Goal: Information Seeking & Learning: Check status

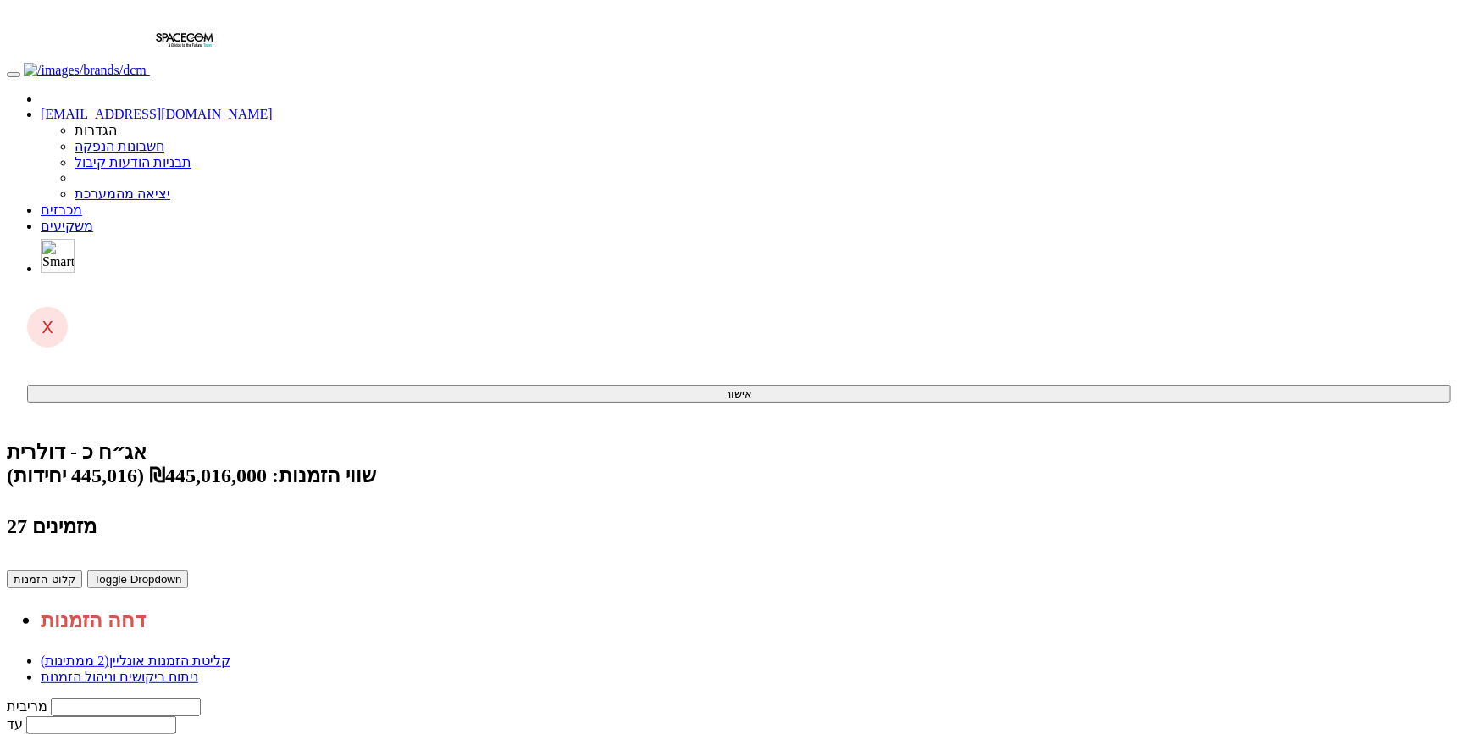
click at [198, 669] on link "ניתוח ביקושים וניהול הזמנות" at bounding box center [120, 676] width 158 height 14
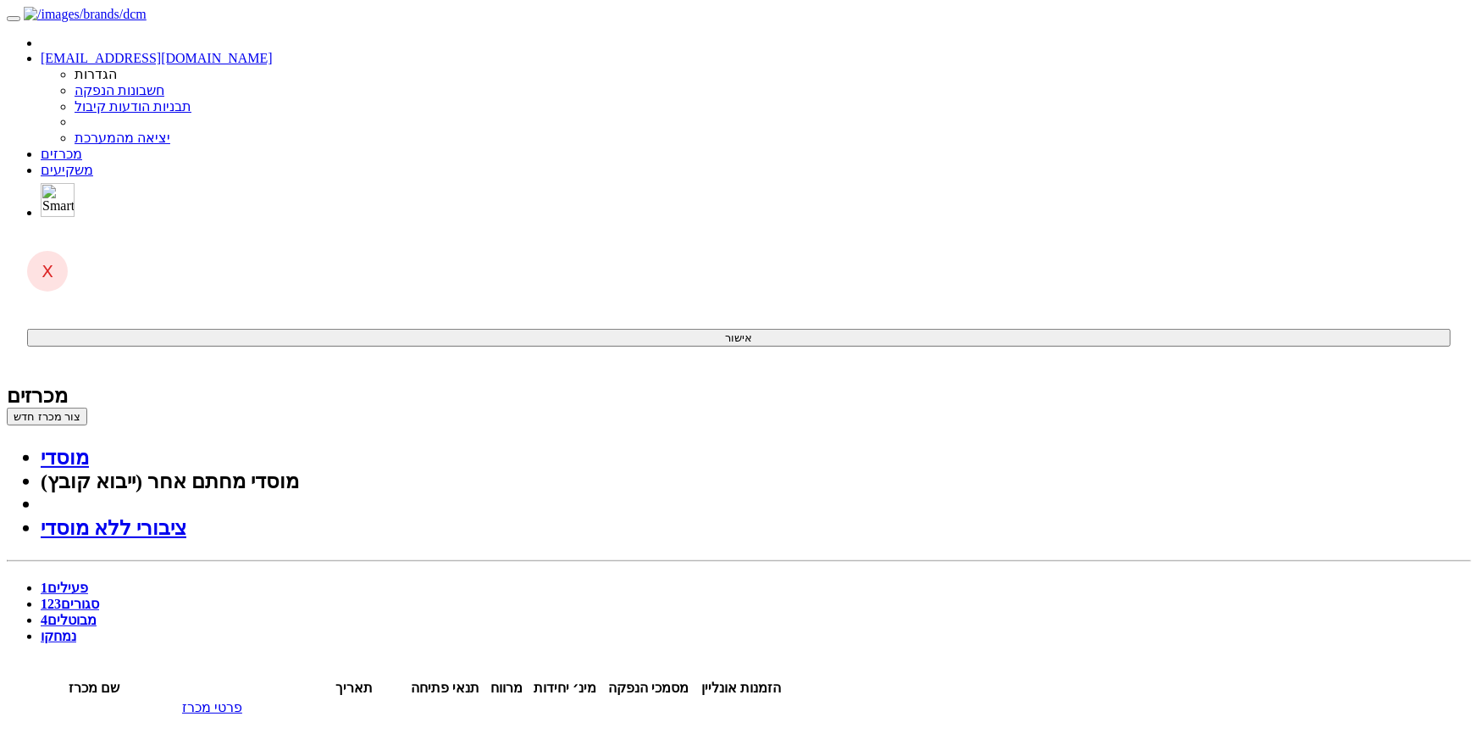
click at [99, 596] on link "סגורים 123" at bounding box center [70, 603] width 58 height 14
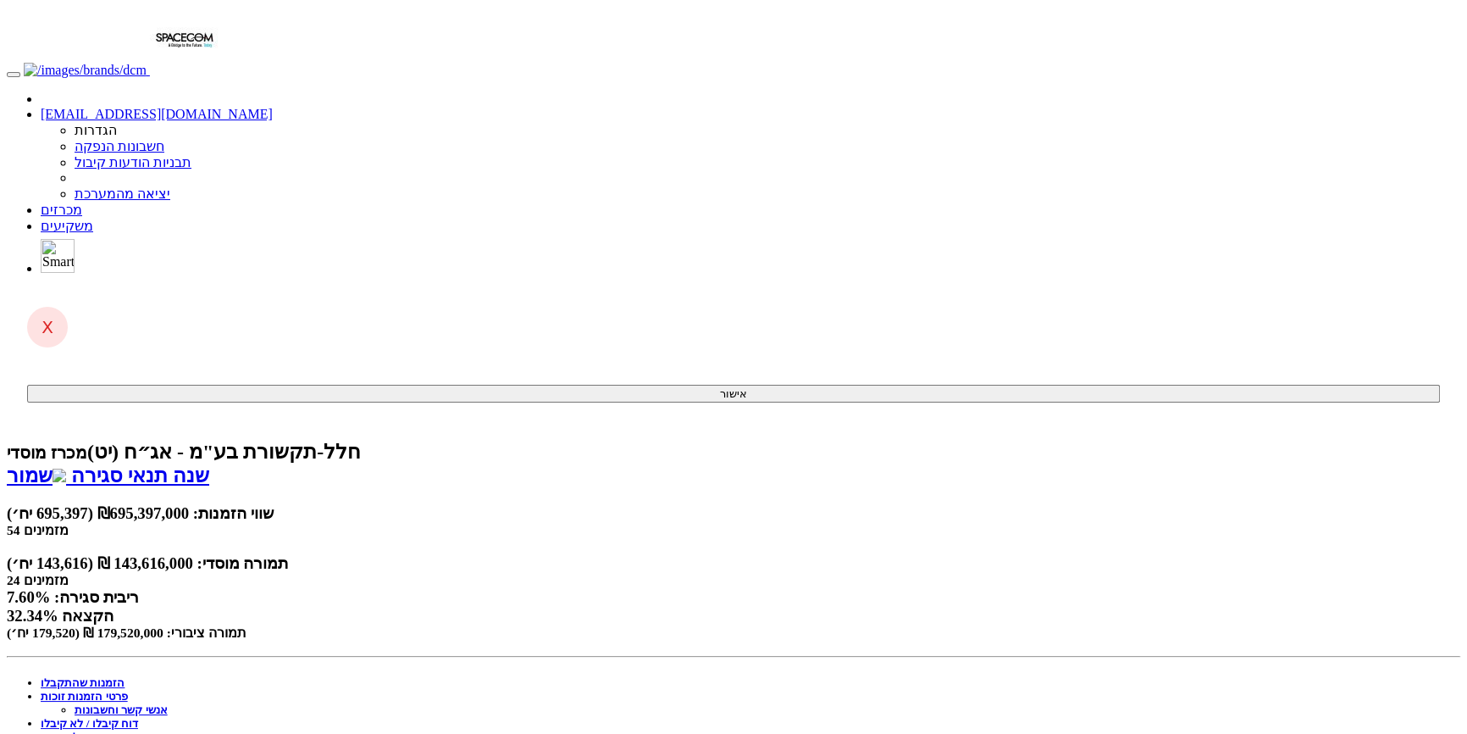
click at [128, 690] on link "פרטי הזמנות זוכות" at bounding box center [84, 696] width 87 height 13
click at [168, 703] on link "אנשי קשר וחשבונות" at bounding box center [121, 709] width 93 height 13
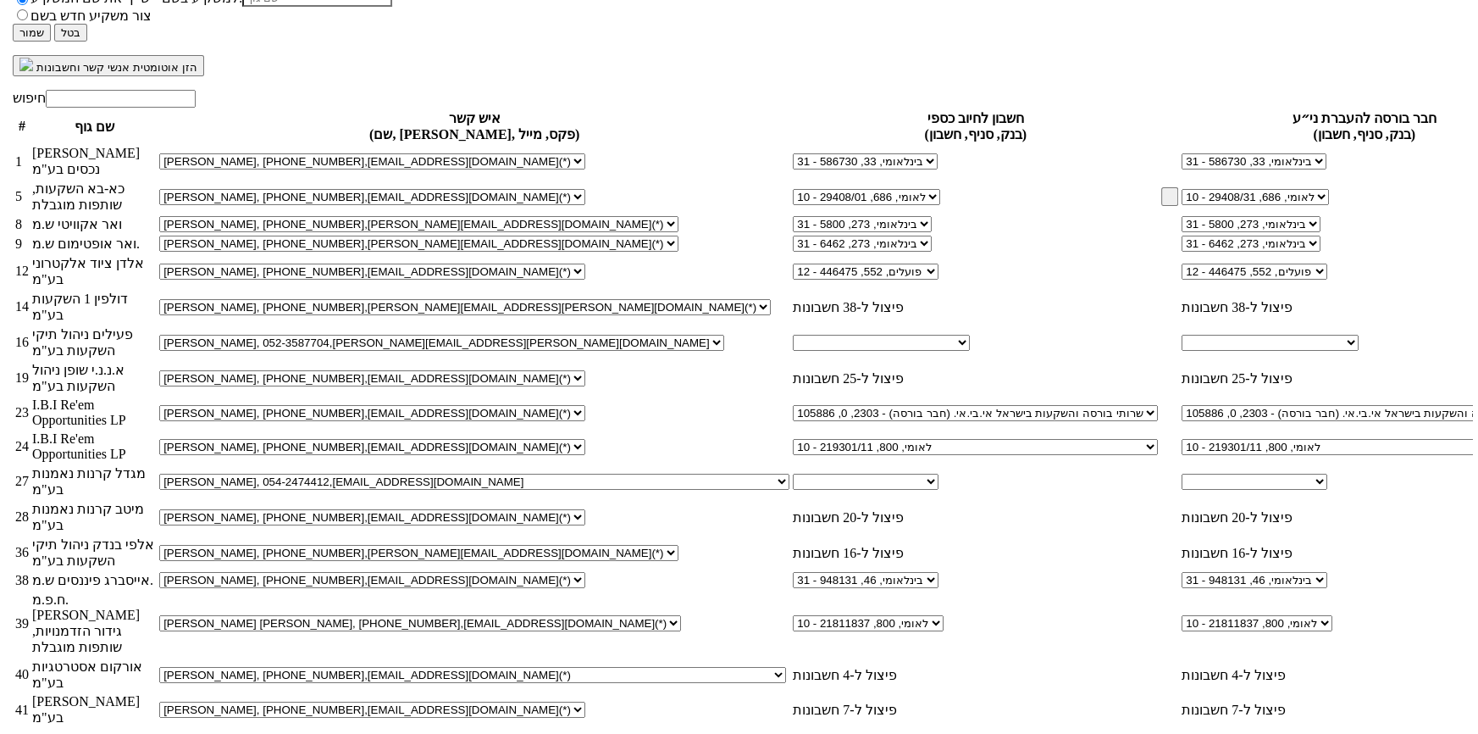
scroll to position [923, 0]
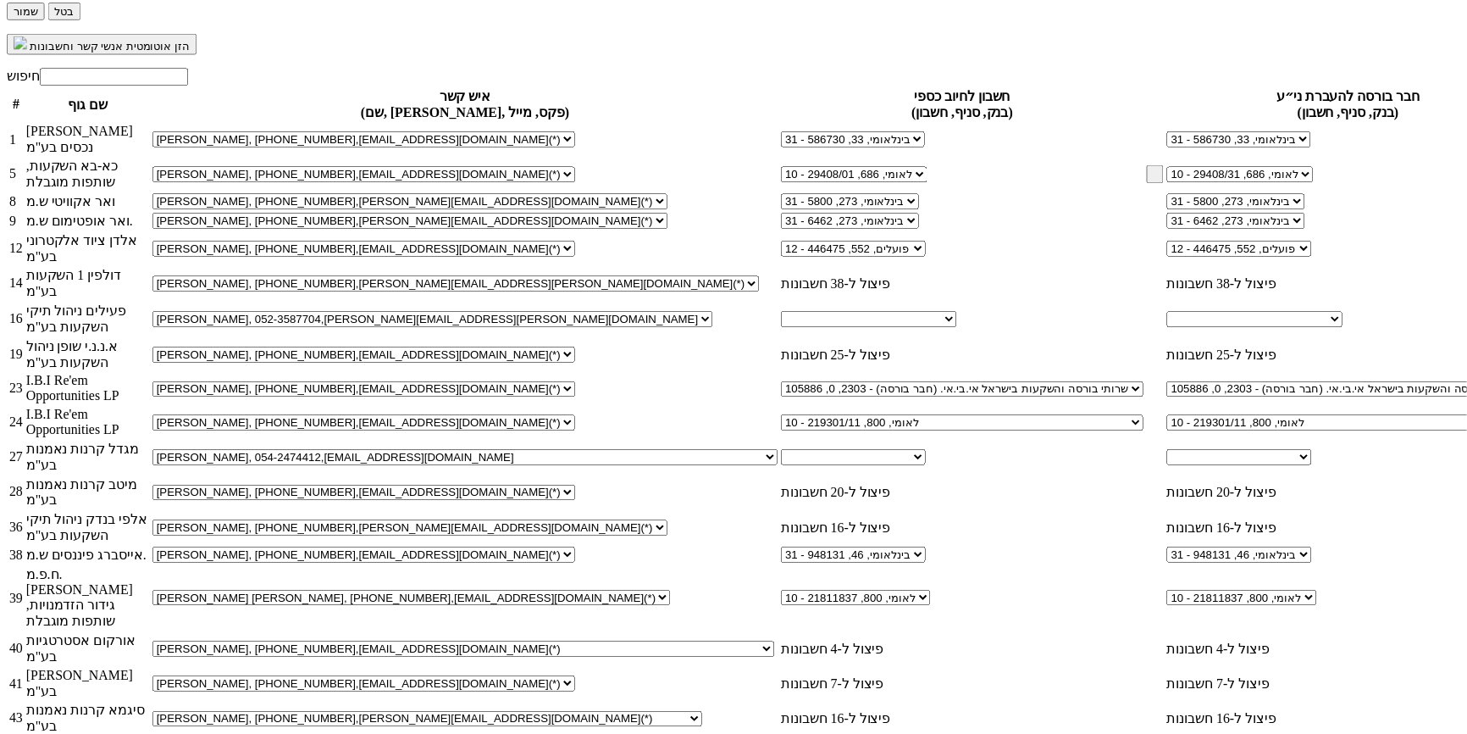
scroll to position [307, 0]
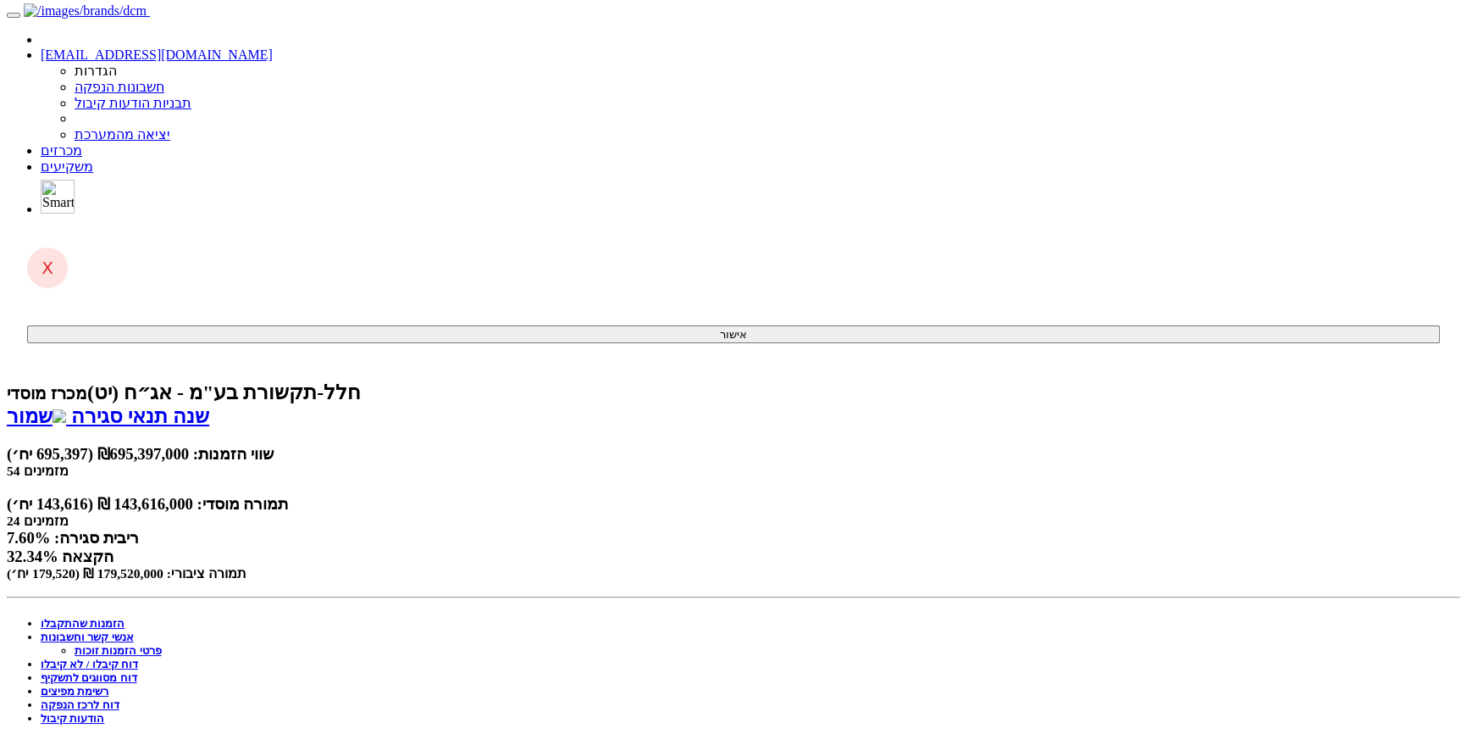
scroll to position [0, 0]
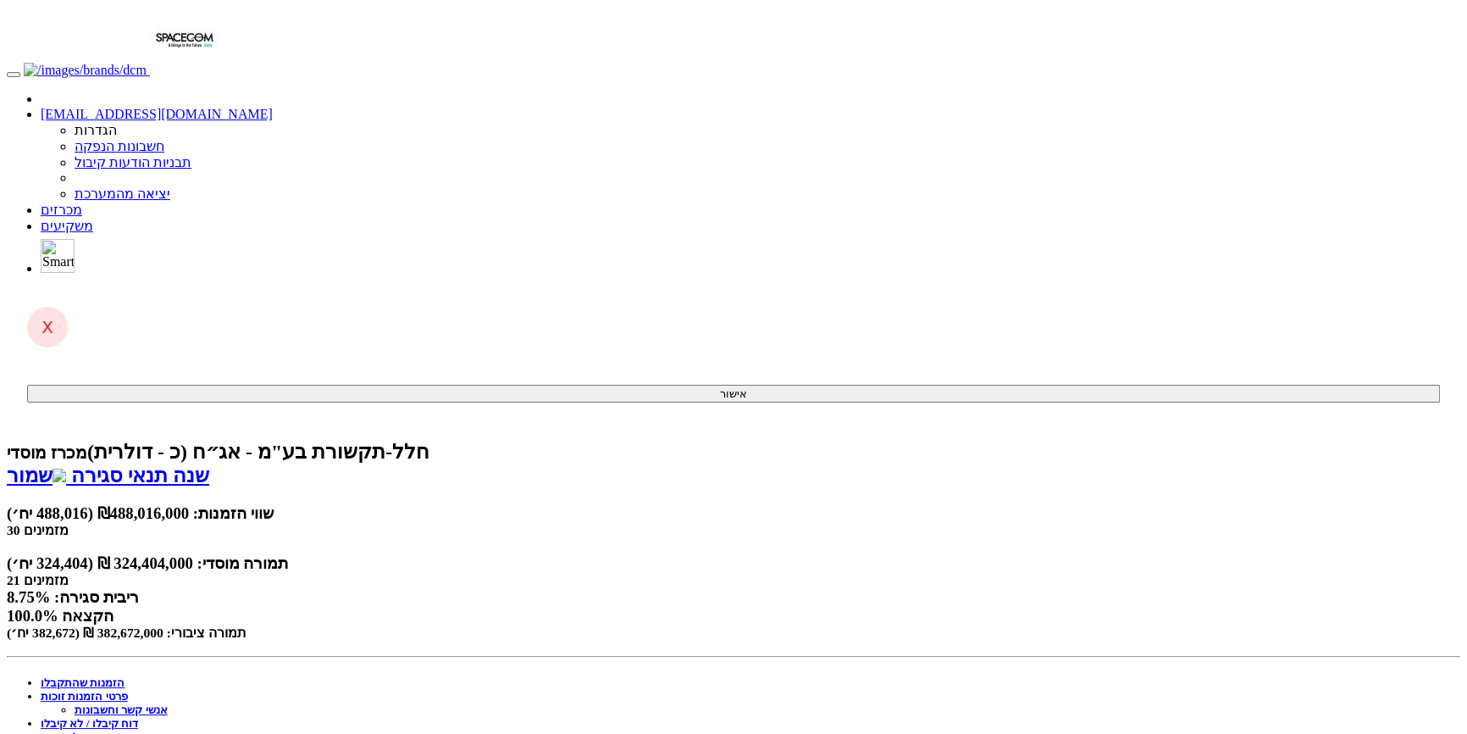
click at [128, 690] on link "פרטי הזמנות זוכות" at bounding box center [84, 696] width 87 height 13
click at [168, 703] on link "אנשי קשר וחשבונות" at bounding box center [121, 709] width 93 height 13
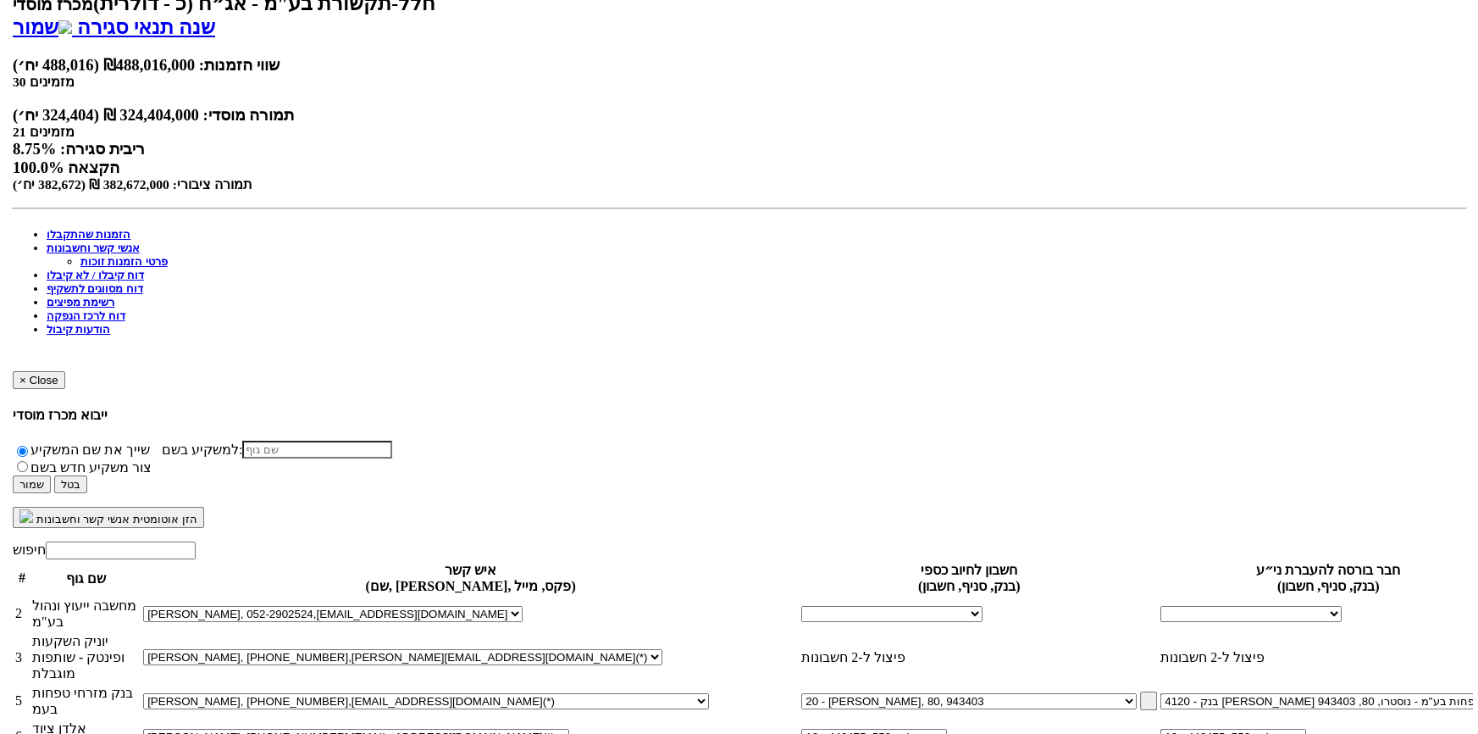
scroll to position [462, 0]
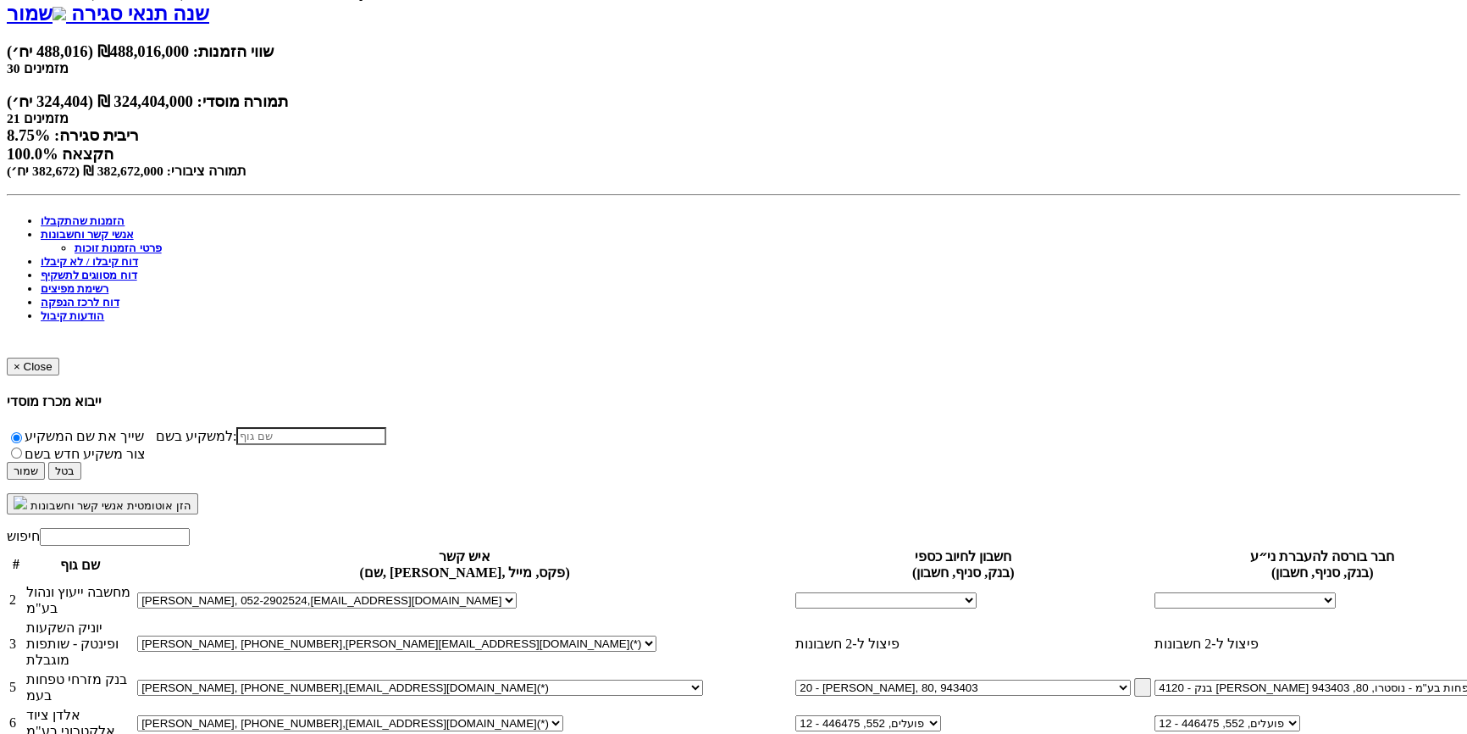
drag, startPoint x: 1008, startPoint y: 333, endPoint x: 981, endPoint y: 334, distance: 27.1
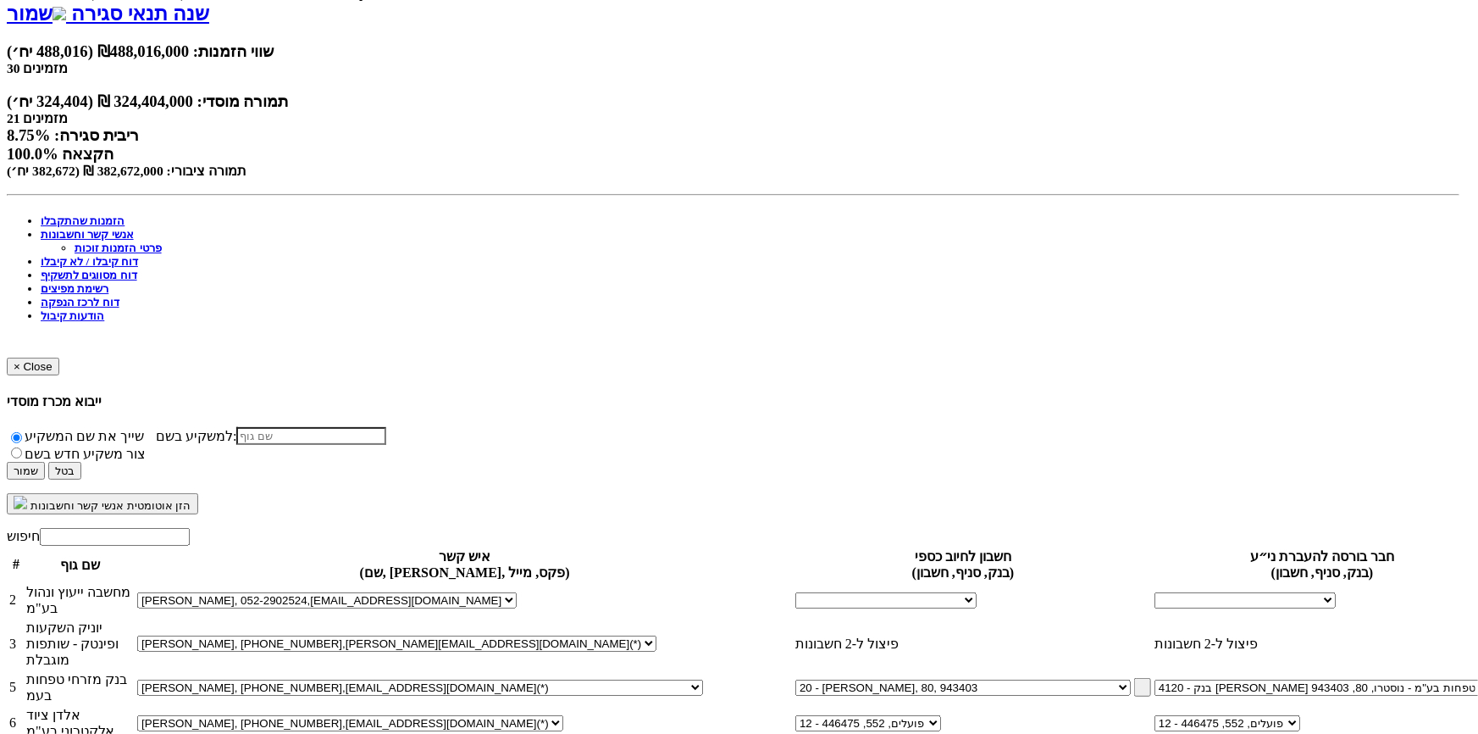
drag, startPoint x: 1016, startPoint y: 357, endPoint x: 968, endPoint y: 357, distance: 47.4
drag, startPoint x: 1019, startPoint y: 397, endPoint x: 967, endPoint y: 397, distance: 52.5
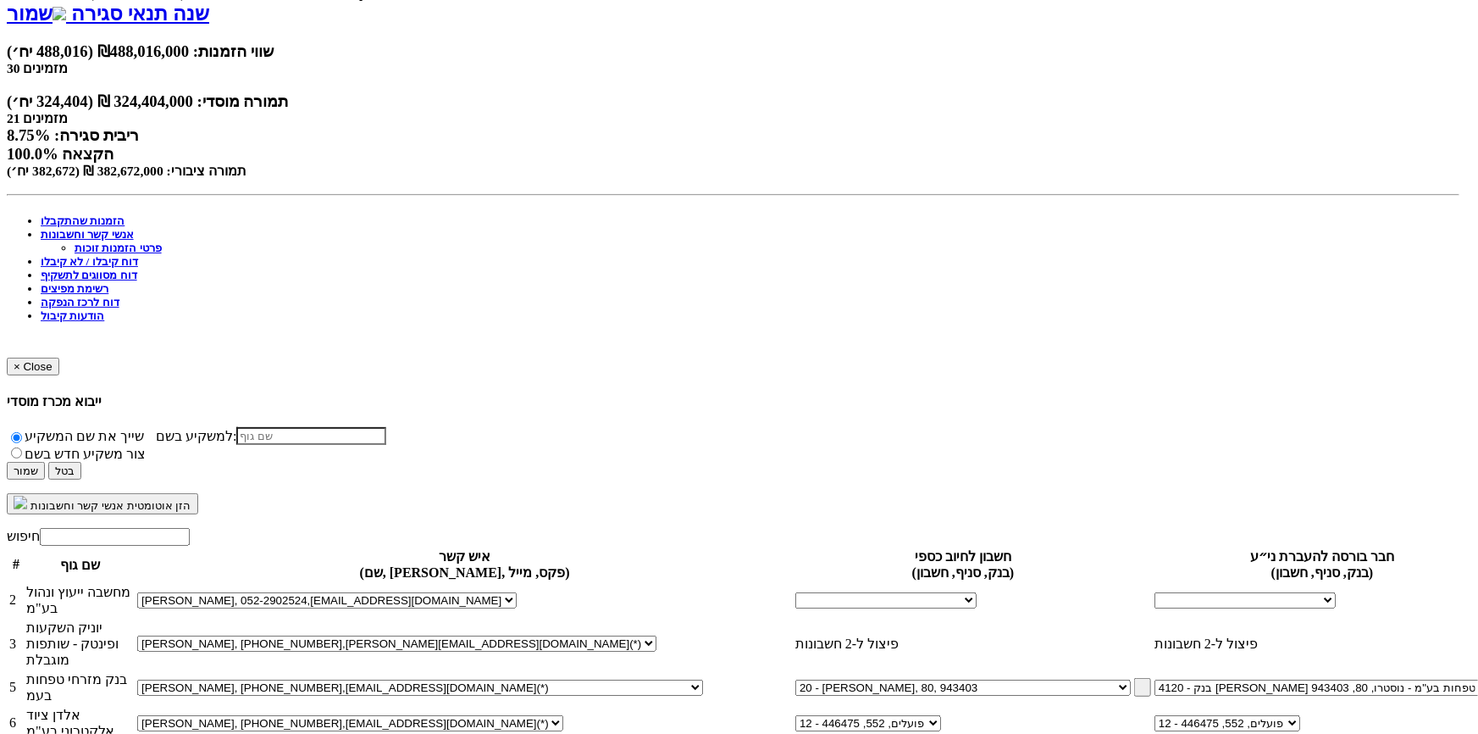
drag, startPoint x: 1029, startPoint y: 426, endPoint x: 1000, endPoint y: 426, distance: 29.6
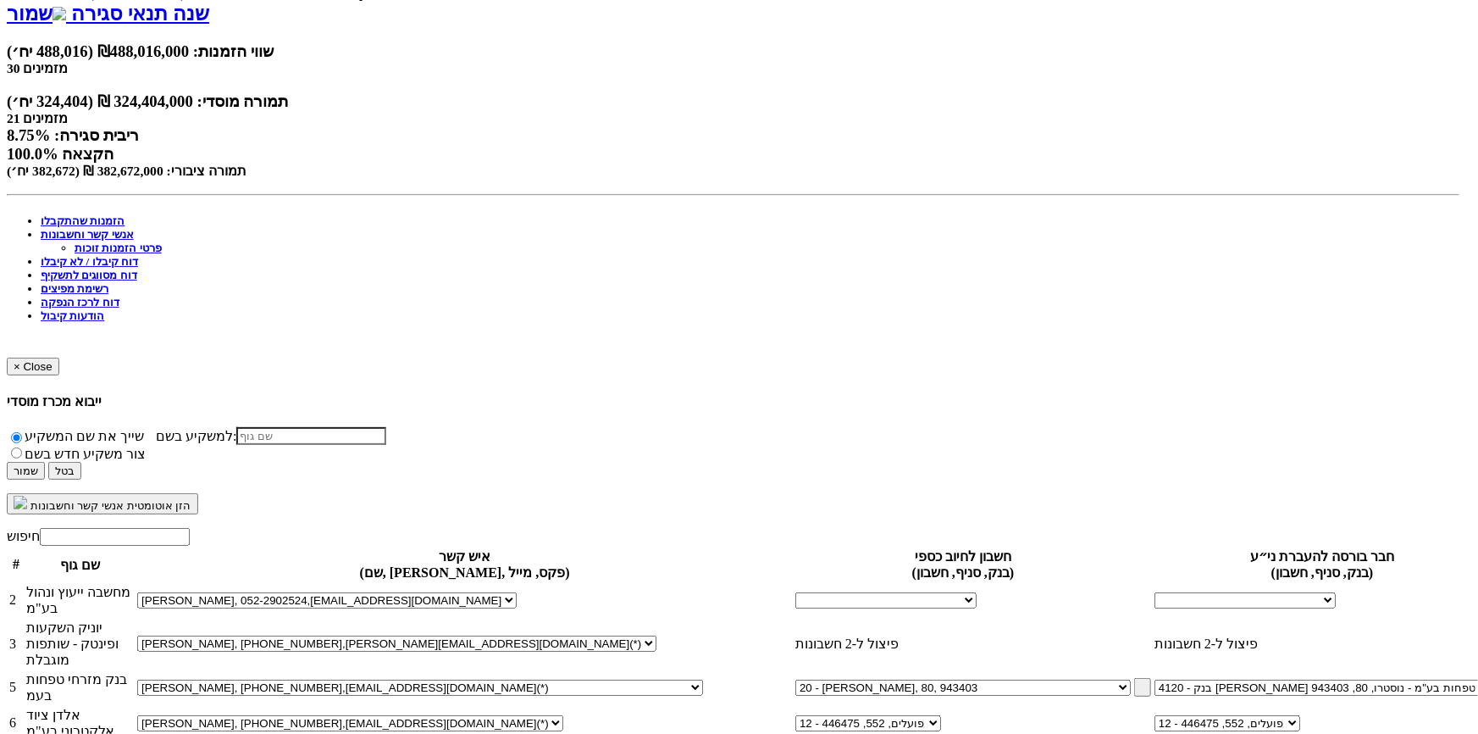
scroll to position [0, -18]
drag, startPoint x: 1028, startPoint y: 335, endPoint x: 981, endPoint y: 335, distance: 47.4
drag, startPoint x: 1024, startPoint y: 363, endPoint x: 971, endPoint y: 363, distance: 53.4
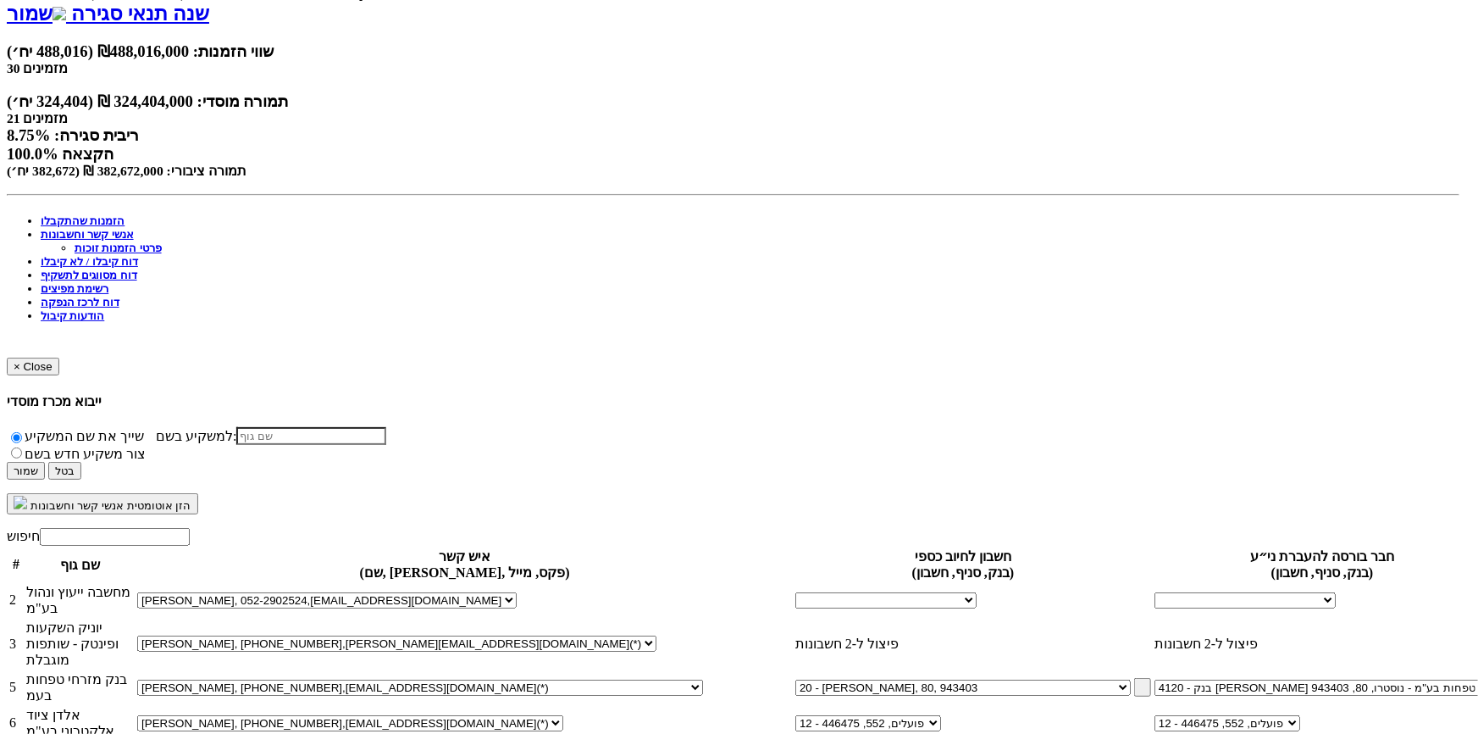
drag, startPoint x: 1016, startPoint y: 308, endPoint x: 971, endPoint y: 306, distance: 45.0
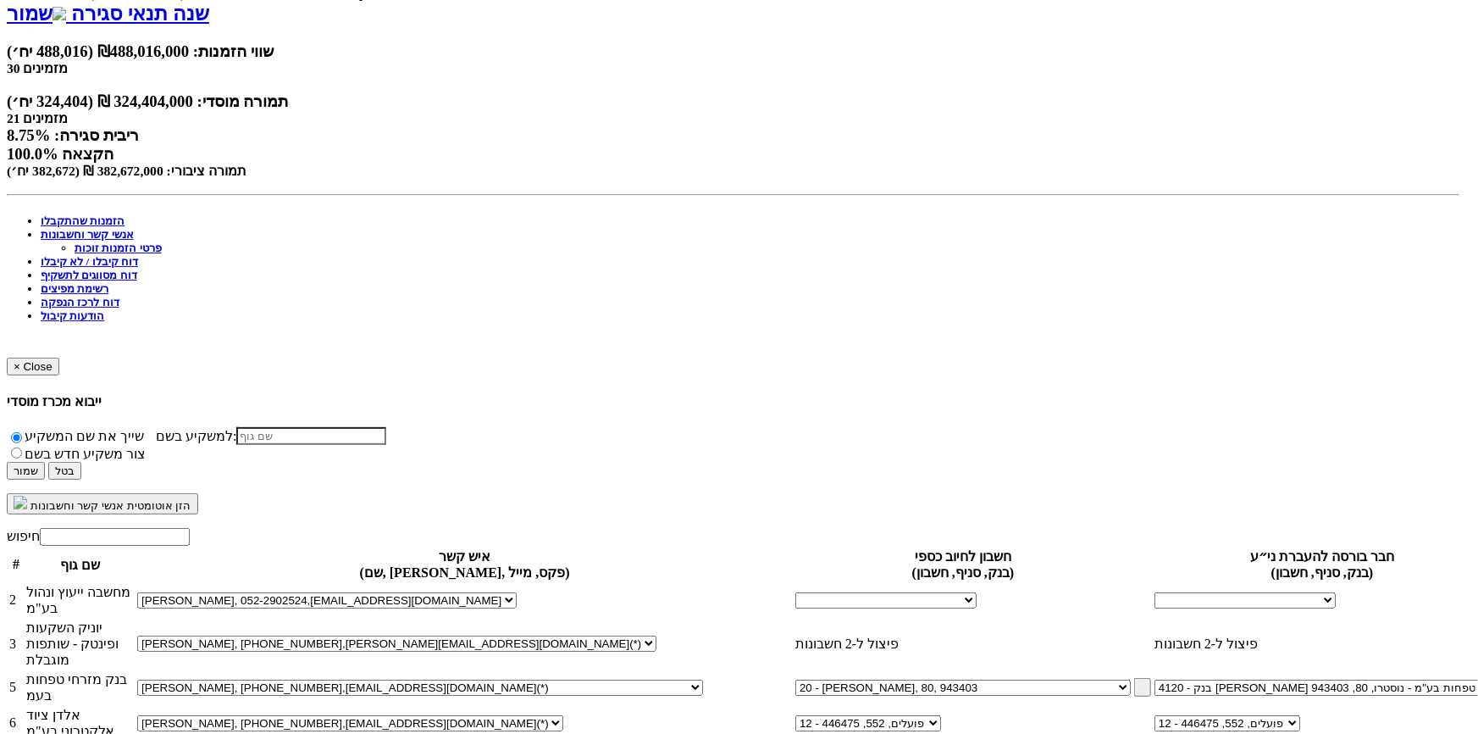
drag, startPoint x: 997, startPoint y: 429, endPoint x: 987, endPoint y: 429, distance: 10.2
drag, startPoint x: 575, startPoint y: 420, endPoint x: 584, endPoint y: 420, distance: 9.3
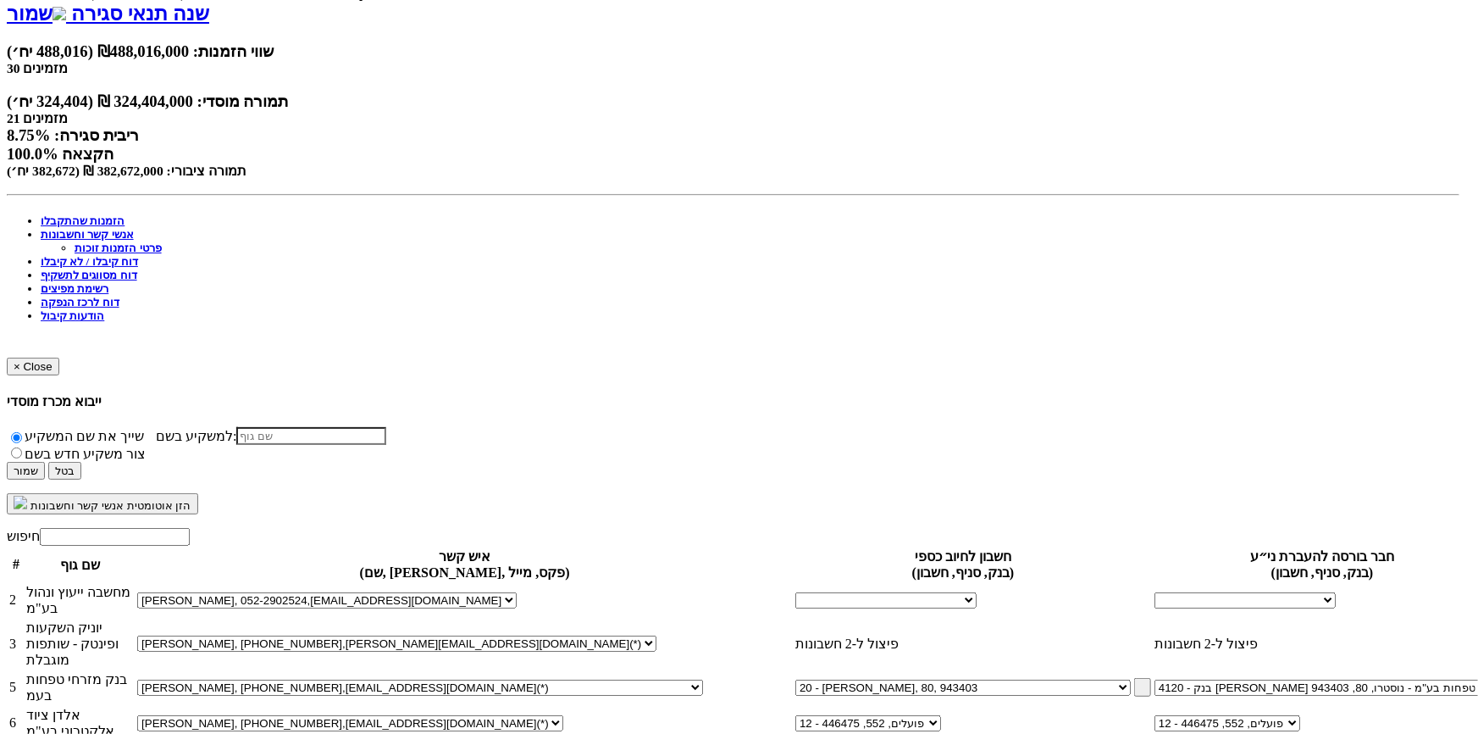
drag, startPoint x: 989, startPoint y: 425, endPoint x: 1042, endPoint y: 424, distance: 53.4
drag, startPoint x: 1004, startPoint y: 424, endPoint x: 1076, endPoint y: 424, distance: 72.0
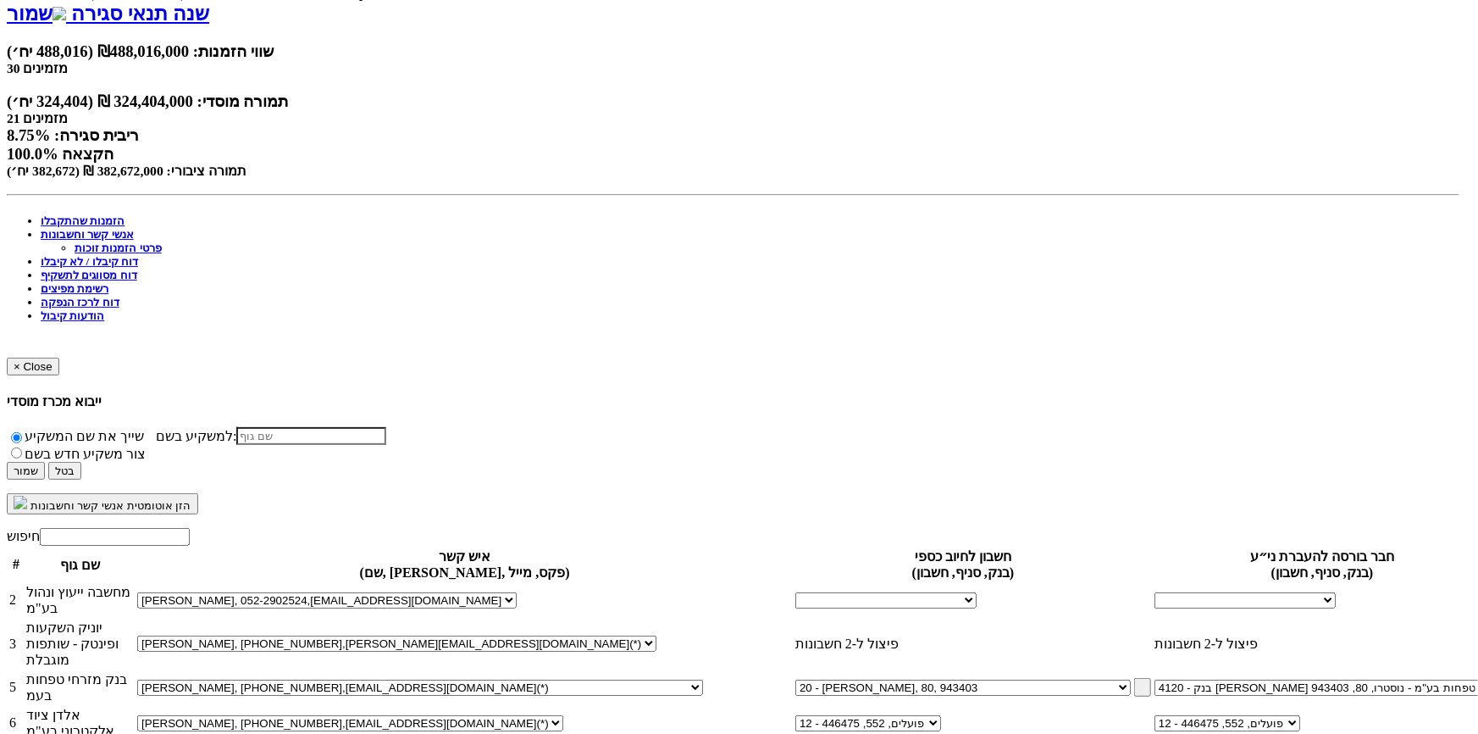
scroll to position [0, -33]
drag, startPoint x: 1004, startPoint y: 393, endPoint x: 1032, endPoint y: 393, distance: 28.0
drag, startPoint x: 1016, startPoint y: 363, endPoint x: 891, endPoint y: 363, distance: 124.5
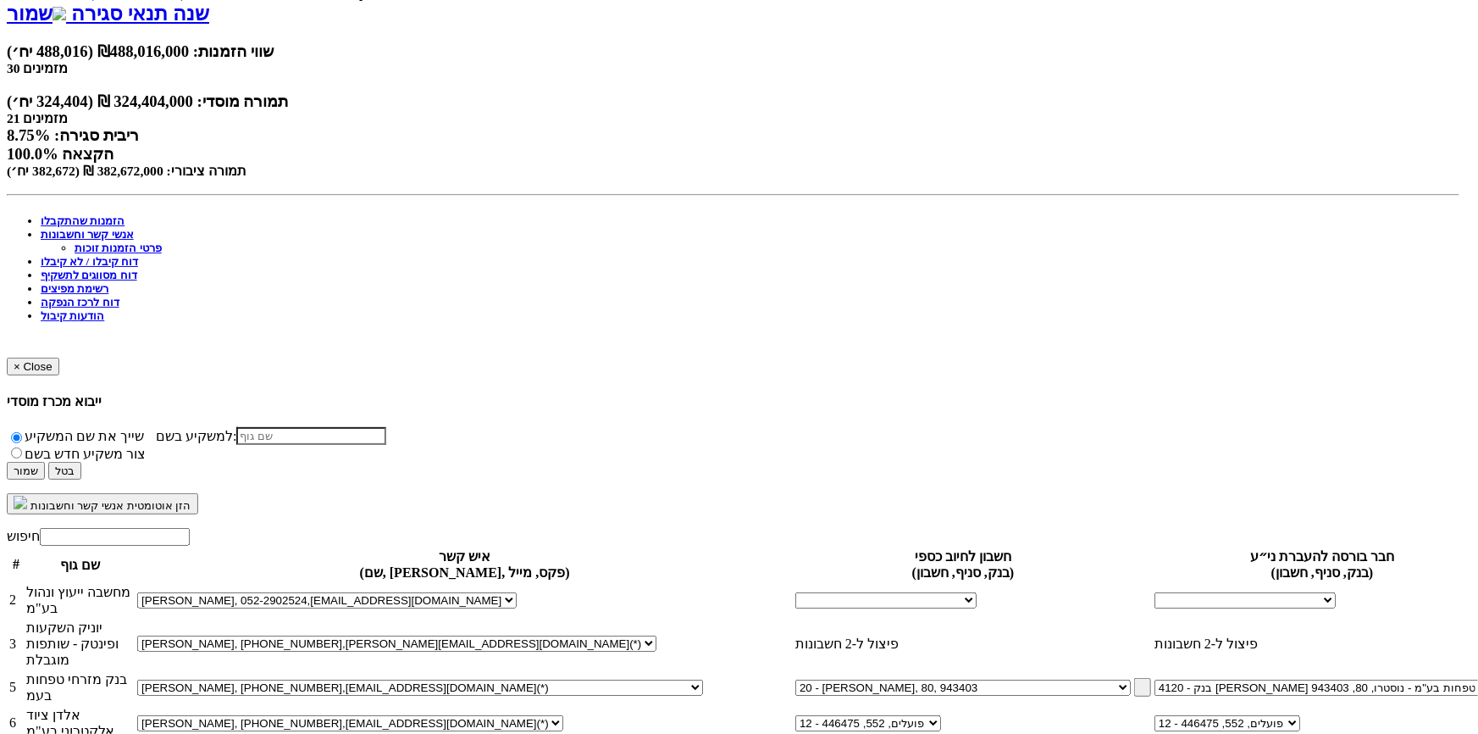
drag, startPoint x: 1033, startPoint y: 394, endPoint x: 931, endPoint y: 392, distance: 101.7
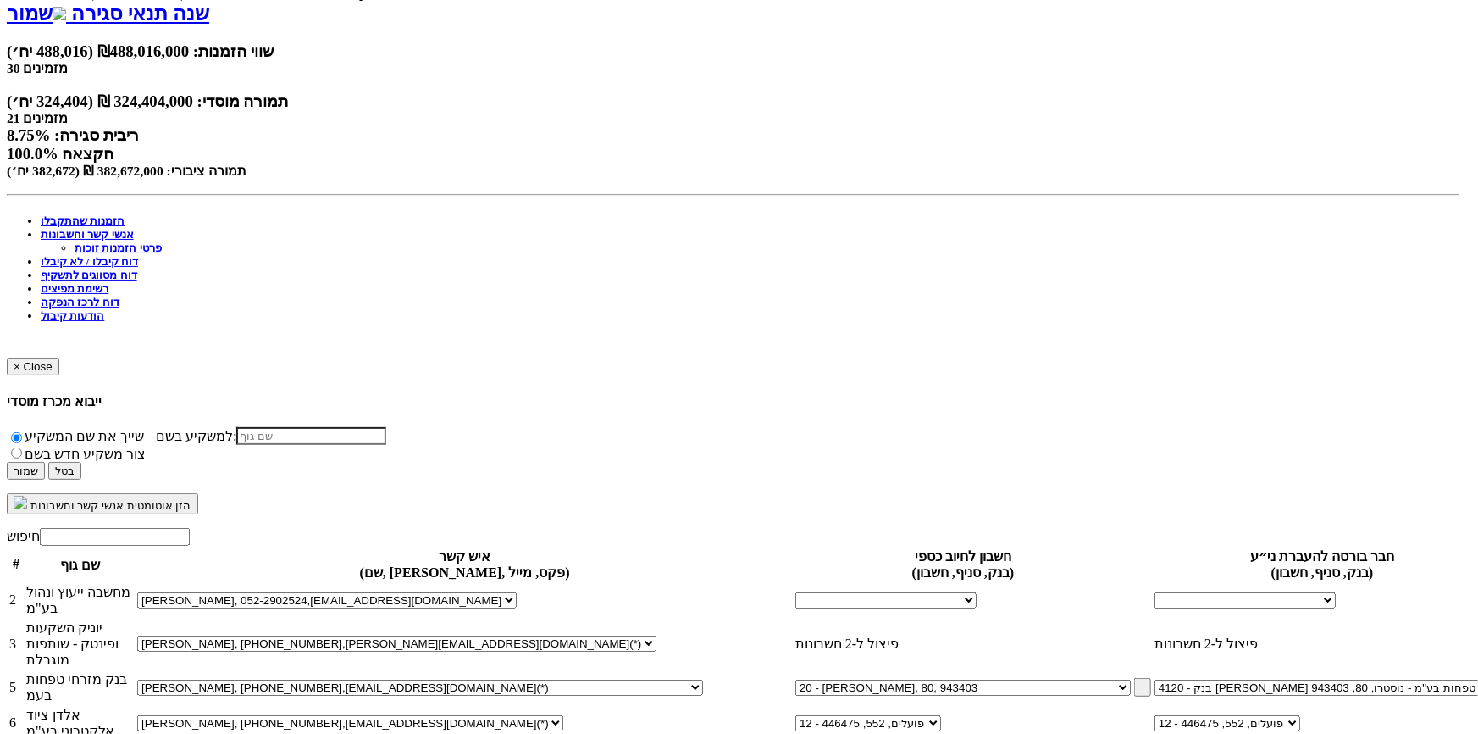
drag, startPoint x: 1036, startPoint y: 371, endPoint x: 952, endPoint y: 370, distance: 83.9
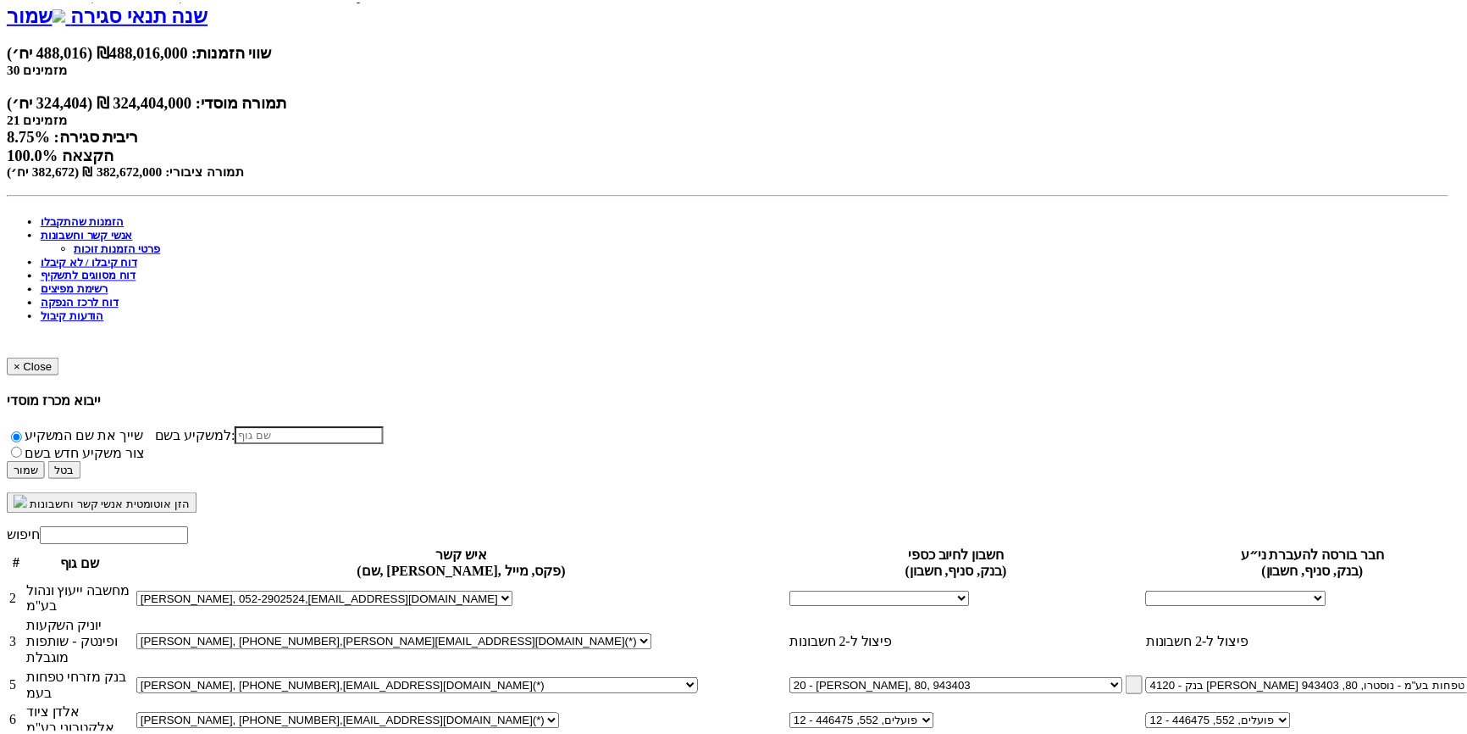
scroll to position [0, 0]
